Goal: Task Accomplishment & Management: Manage account settings

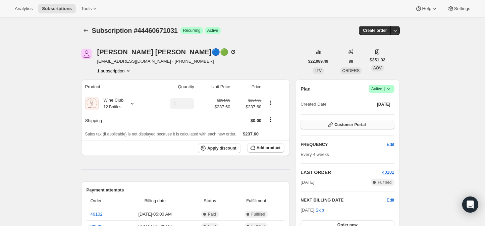
click at [344, 124] on span "Customer Portal" at bounding box center [350, 124] width 31 height 5
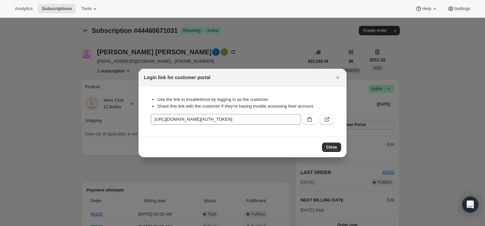
click at [326, 117] on icon ":rc2:" at bounding box center [327, 119] width 7 height 7
click at [337, 78] on icon "Close" at bounding box center [338, 77] width 3 height 3
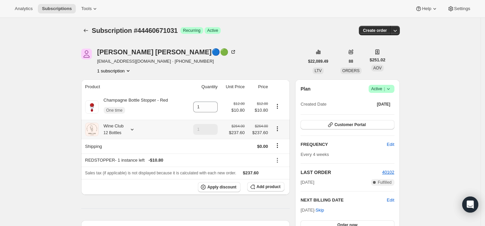
click at [132, 129] on icon at bounding box center [132, 129] width 7 height 7
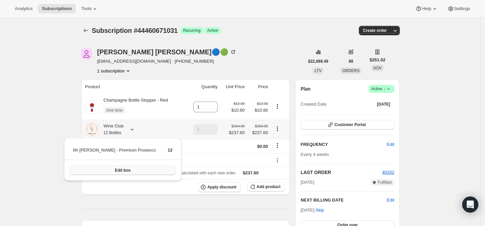
click at [125, 170] on button "Edit box" at bounding box center [123, 170] width 106 height 9
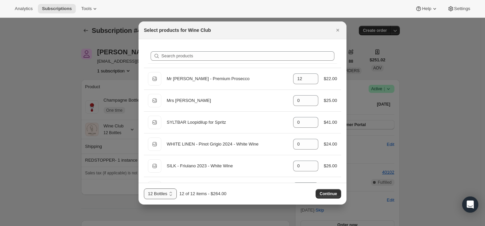
click at [170, 192] on select "12 Bottles 24 Bottles 36 Bottles 48 bottles 60 bottles" at bounding box center [160, 194] width 33 height 11
select select "gid://shopify/ProductVariant/41398486499383"
click at [144, 189] on select "12 Bottles 24 Bottles 36 Bottles 48 bottles 60 bottles" at bounding box center [160, 194] width 33 height 11
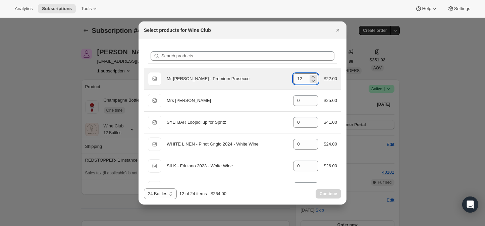
click at [299, 78] on input "12" at bounding box center [300, 78] width 15 height 11
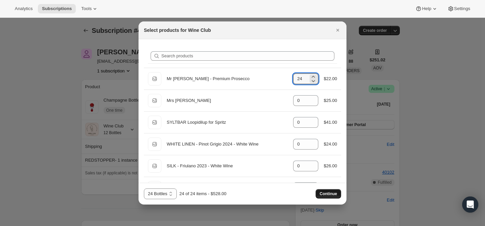
type input "24"
click at [330, 194] on span "Continue" at bounding box center [328, 193] width 17 height 5
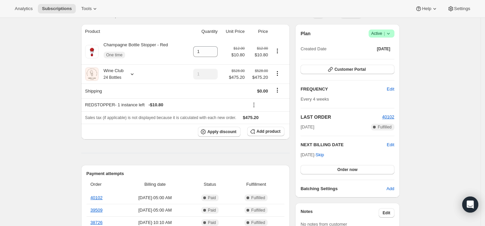
scroll to position [74, 0]
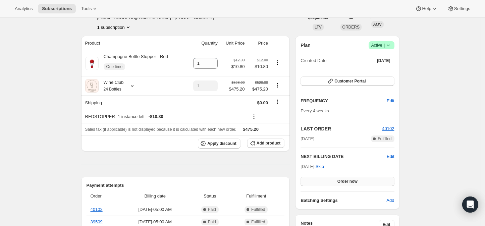
click at [350, 178] on button "Order now" at bounding box center [348, 181] width 94 height 9
click at [349, 180] on span "Click to confirm" at bounding box center [347, 181] width 31 height 5
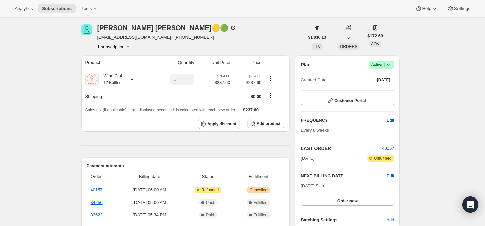
scroll to position [37, 0]
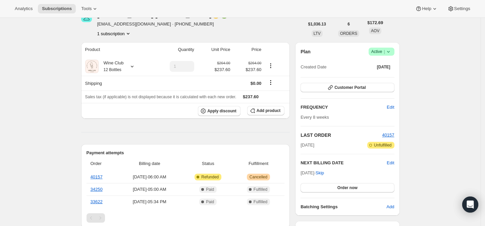
click at [390, 51] on icon at bounding box center [388, 52] width 3 height 2
click at [385, 74] on span "Cancel subscription" at bounding box center [384, 75] width 38 height 5
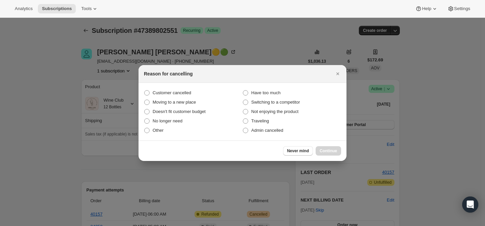
scroll to position [0, 0]
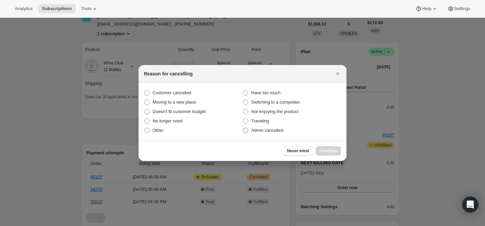
click at [246, 132] on span ":rbl:" at bounding box center [245, 130] width 5 height 5
click at [243, 128] on input "Admin cancelled" at bounding box center [243, 128] width 0 height 0
radio input "true"
click at [322, 150] on span "Continue" at bounding box center [328, 150] width 17 height 5
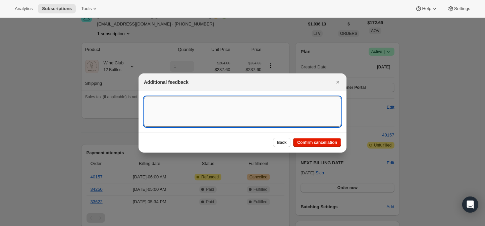
click at [161, 106] on textarea ":rbl:" at bounding box center [242, 112] width 197 height 30
paste textarea "Melissa Ardoin-Lewis"
click at [150, 113] on textarea "Melissa Ardoin-Lewis" at bounding box center [242, 112] width 197 height 30
click at [192, 103] on textarea "Melissa Ardoin-Lewis" at bounding box center [242, 112] width 197 height 30
paste textarea "Please cancel this subscription. There are additional charges that I was not aw…"
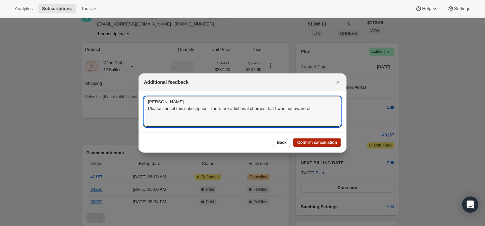
type textarea "Melissa Ardoin-Lewis Please cancel this subscription. There are additional char…"
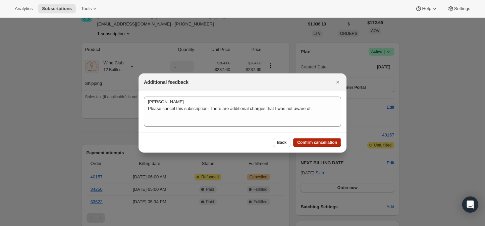
click at [319, 141] on span "Confirm cancellation" at bounding box center [317, 142] width 40 height 5
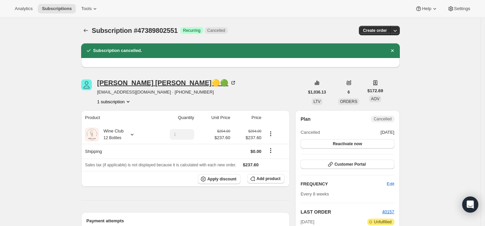
click at [233, 82] on icon at bounding box center [234, 82] width 2 height 2
click at [87, 31] on icon "Subscriptions" at bounding box center [86, 30] width 7 height 7
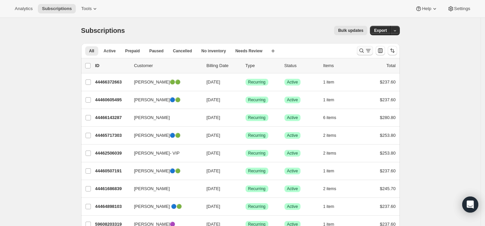
click at [361, 50] on icon "Search and filter results" at bounding box center [361, 51] width 4 height 4
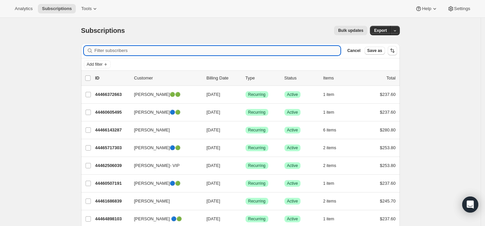
click at [103, 51] on input "Filter subscribers" at bounding box center [218, 50] width 246 height 9
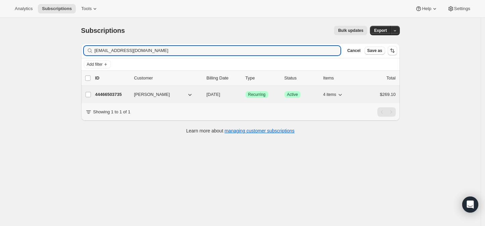
type input "bridgetbien@gmail.com"
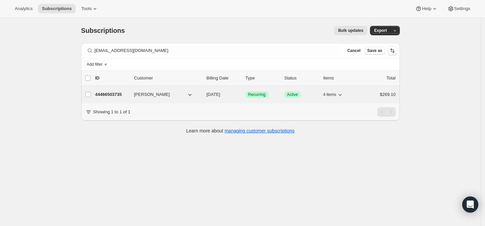
click at [107, 93] on p "44466503735" at bounding box center [112, 94] width 34 height 7
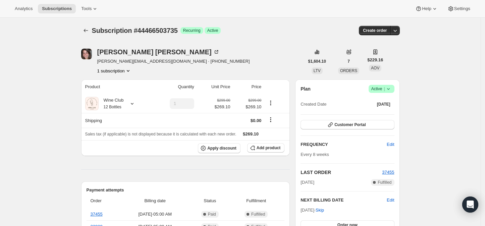
click at [389, 89] on icon at bounding box center [388, 89] width 7 height 7
click at [389, 112] on span "Cancel subscription" at bounding box center [384, 113] width 38 height 5
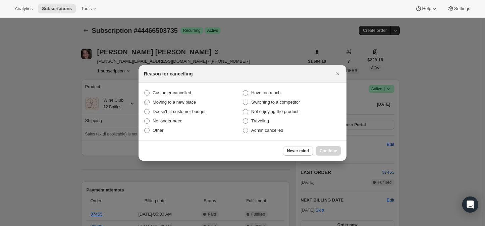
click at [249, 131] on label "Admin cancelled" at bounding box center [292, 130] width 99 height 9
click at [243, 128] on input "Admin cancelled" at bounding box center [243, 128] width 0 height 0
radio input "true"
click at [333, 152] on span "Continue" at bounding box center [328, 150] width 17 height 5
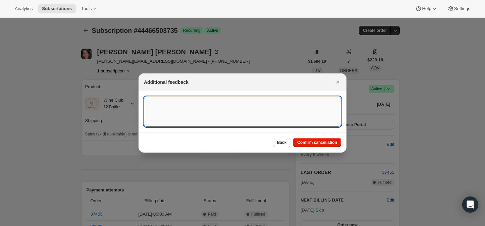
click at [162, 110] on textarea ":rsm:" at bounding box center [242, 112] width 197 height 30
paste textarea "Good morning, I would like to cancel my wine subscription. I just don't drink e…"
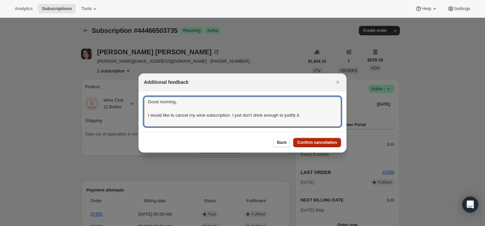
type textarea "Good morning, I would like to cancel my wine subscription. I just don't drink e…"
click at [320, 143] on span "Confirm cancellation" at bounding box center [317, 142] width 40 height 5
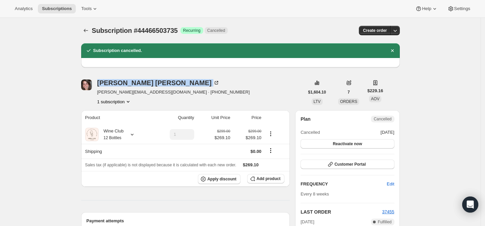
drag, startPoint x: 98, startPoint y: 84, endPoint x: 160, endPoint y: 86, distance: 61.8
click at [160, 86] on div "Bridget Bienkowski bridgetbien@gmail.com · +15863222796 1 subscription" at bounding box center [192, 93] width 223 height 26
copy div "Bridget Bienkowski"
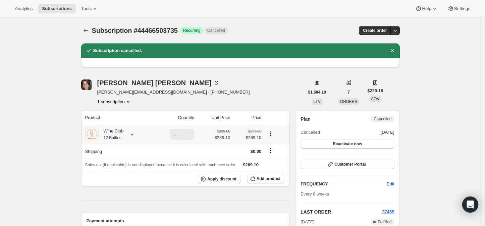
click at [134, 134] on icon at bounding box center [132, 134] width 7 height 7
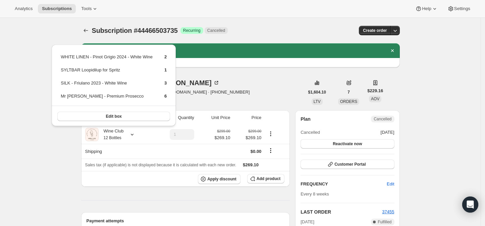
click at [223, 86] on div "Bridget Bienkowski bridgetbien@gmail.com · +15863222796 1 subscription" at bounding box center [192, 93] width 223 height 26
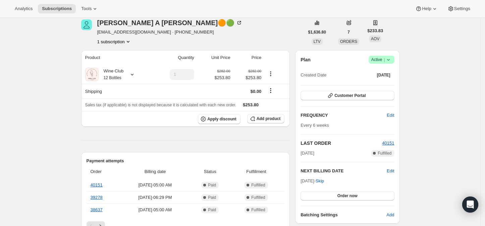
scroll to position [37, 0]
